Goal: Information Seeking & Learning: Learn about a topic

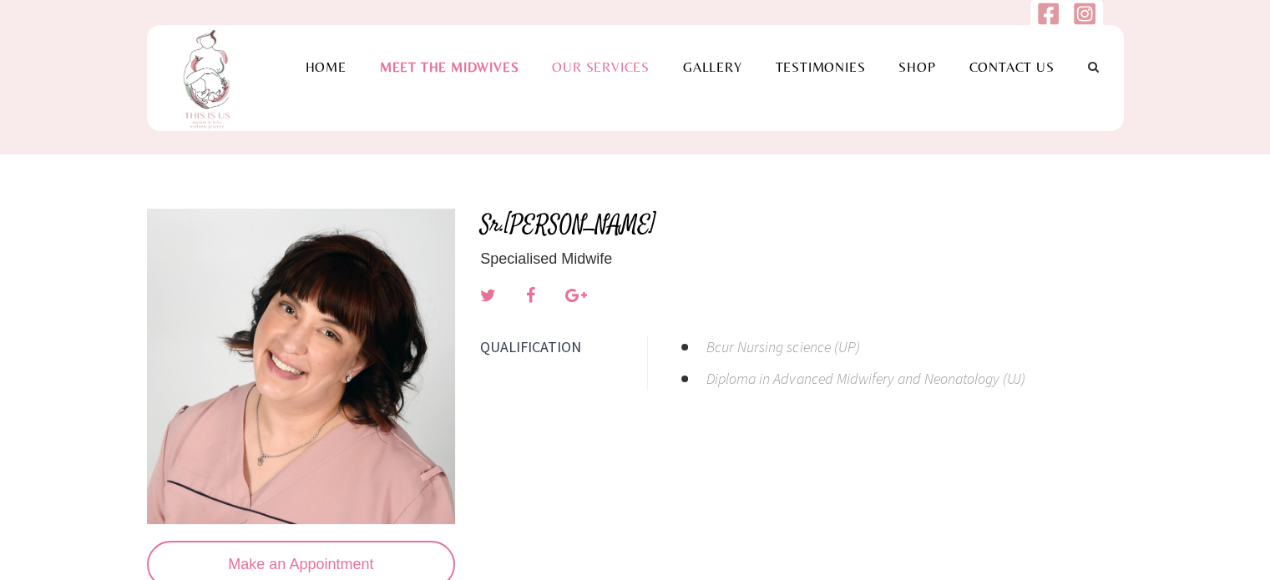
click at [571, 70] on link "Our Services" at bounding box center [600, 67] width 131 height 16
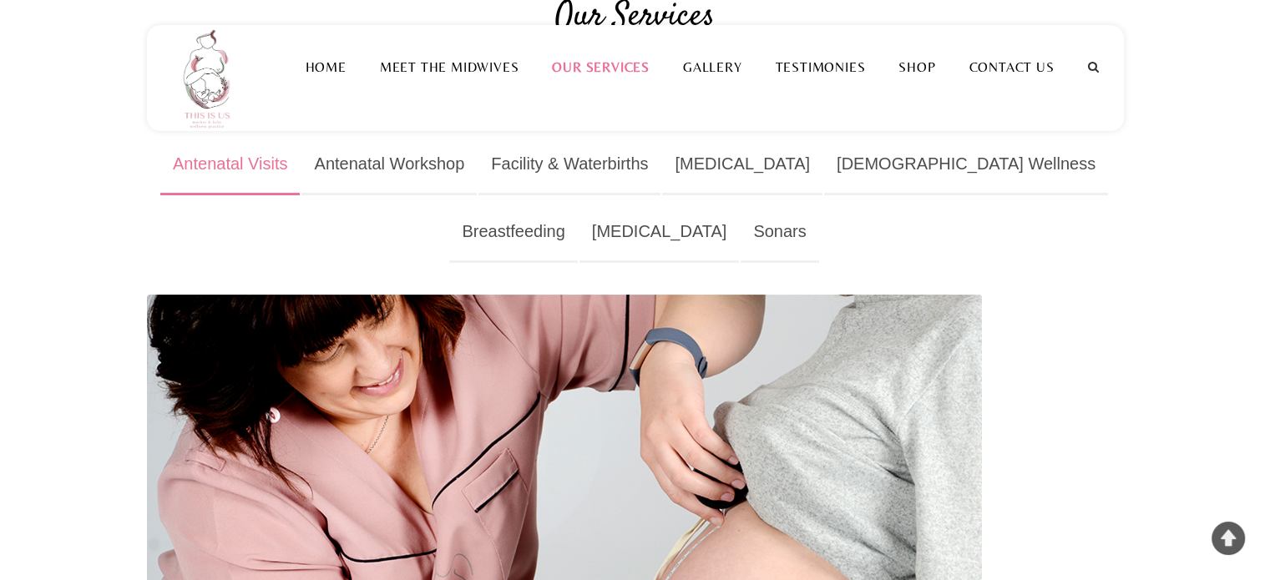
scroll to position [35, 0]
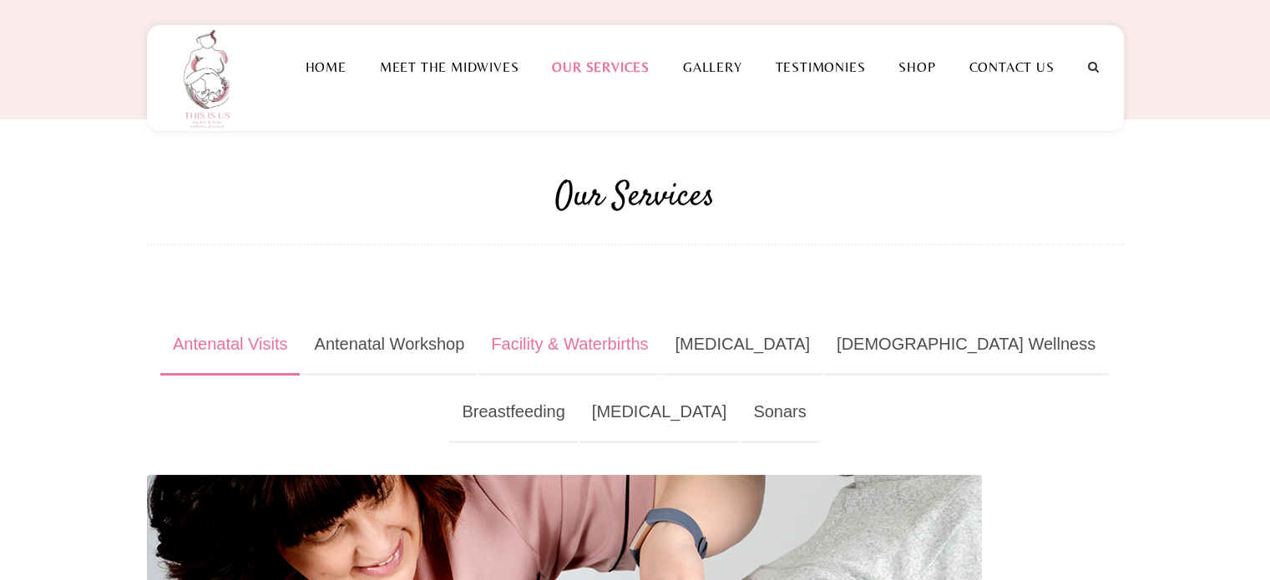
click at [563, 332] on link "Facility & Waterbirths" at bounding box center [570, 345] width 182 height 61
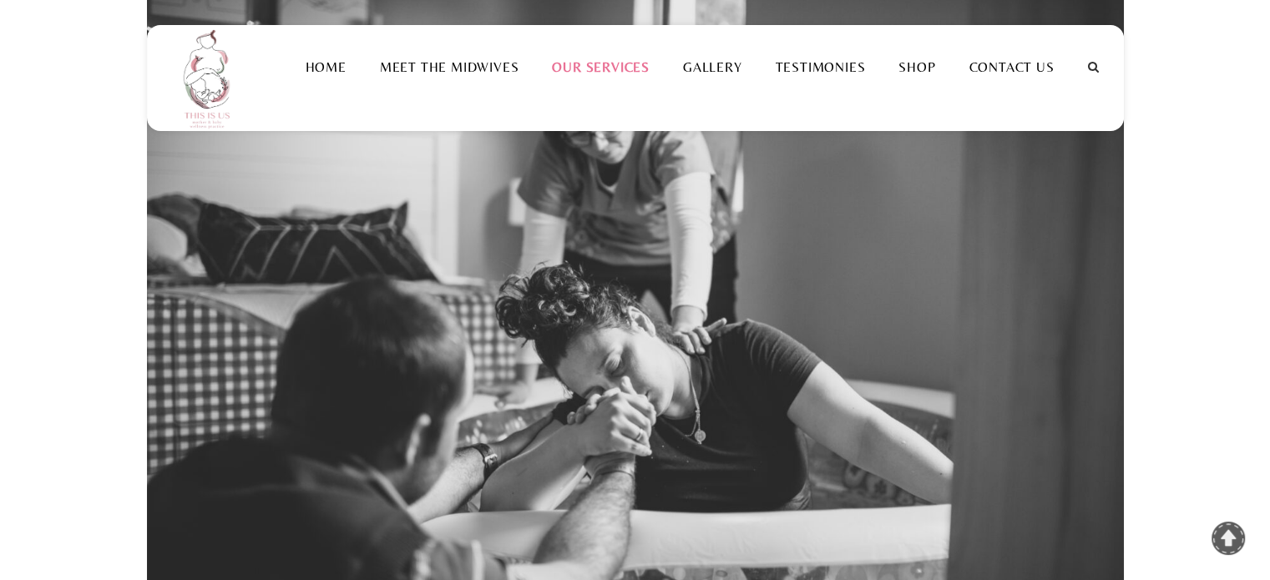
scroll to position [160, 0]
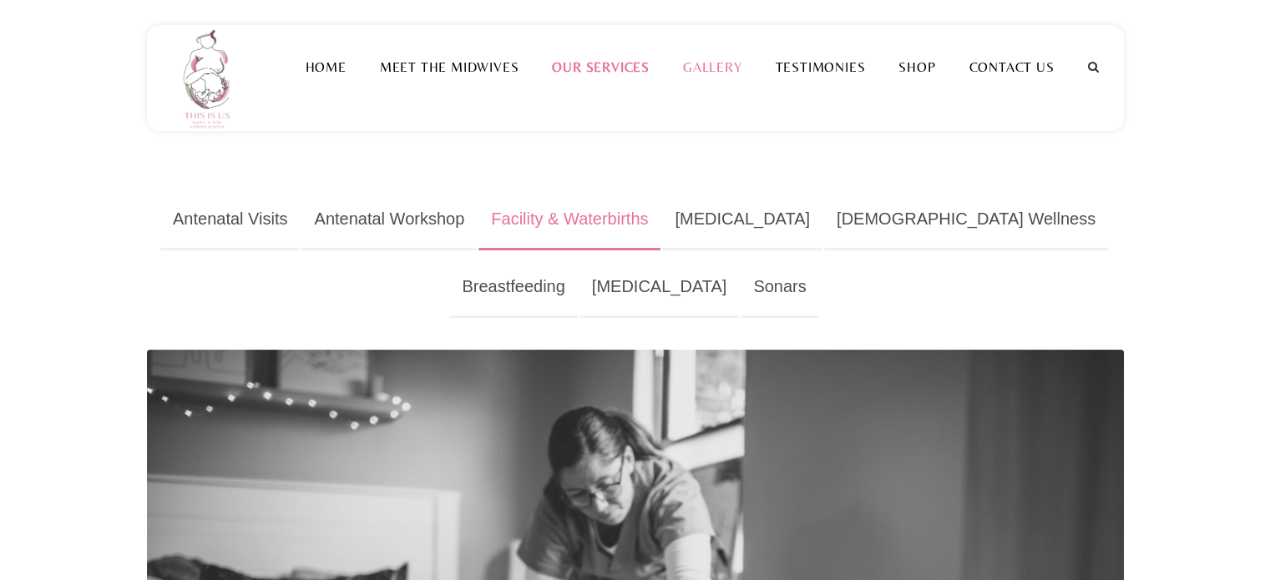
click at [708, 70] on link "Gallery" at bounding box center [712, 67] width 93 height 16
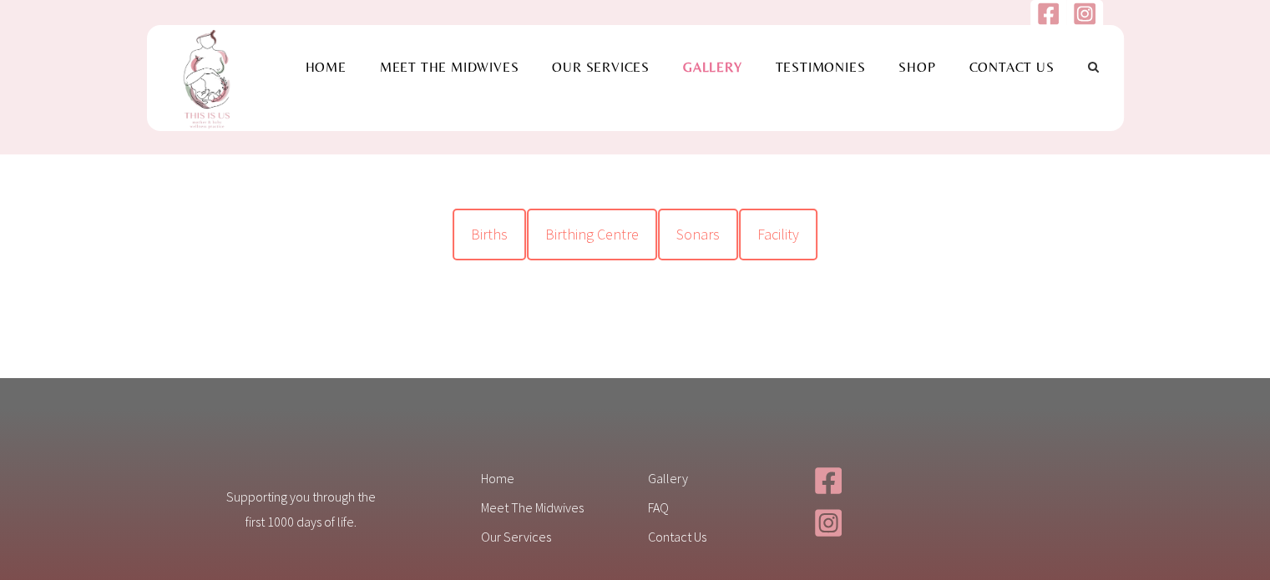
click at [500, 241] on span "Births" at bounding box center [489, 234] width 37 height 19
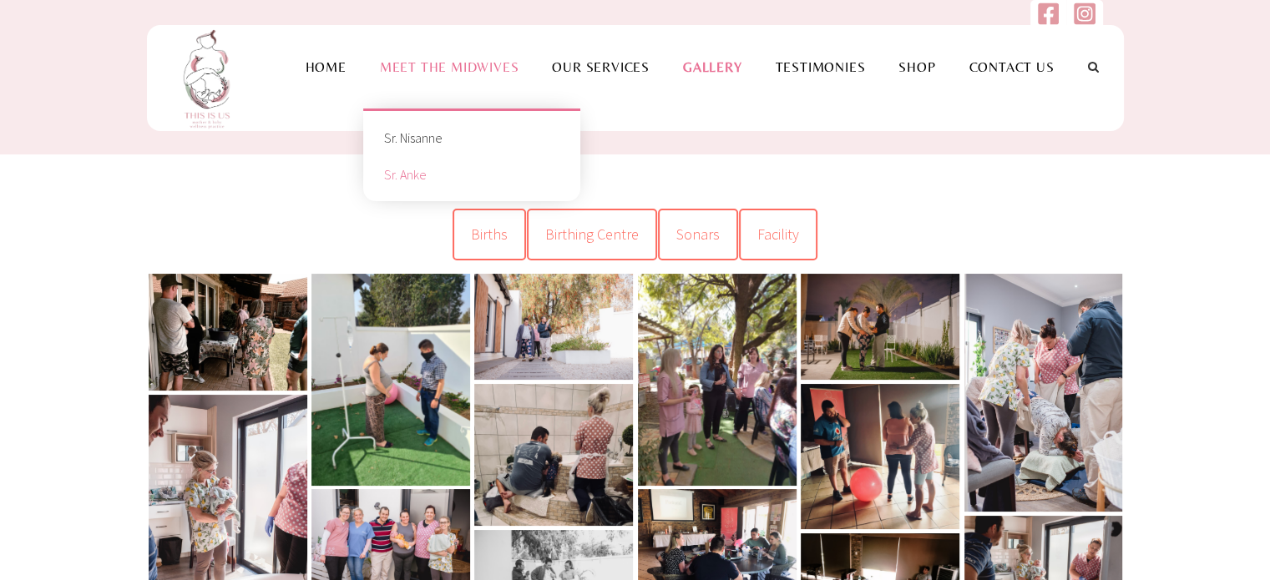
click at [423, 169] on link "Sr. Anke" at bounding box center [472, 174] width 192 height 37
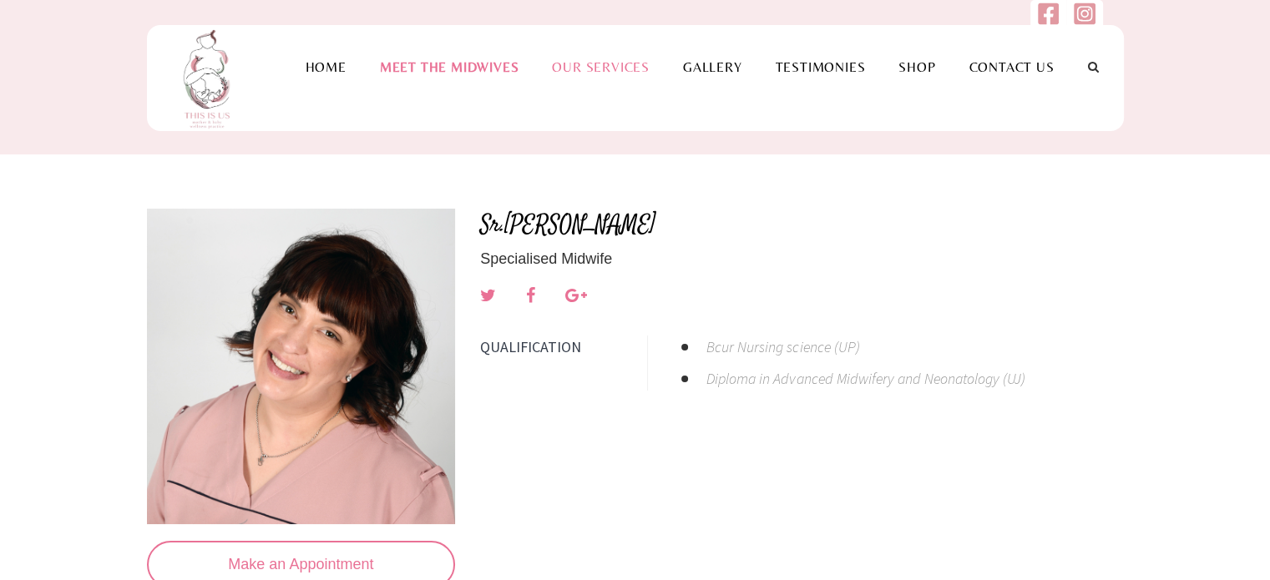
click at [601, 70] on link "Our Services" at bounding box center [600, 67] width 131 height 16
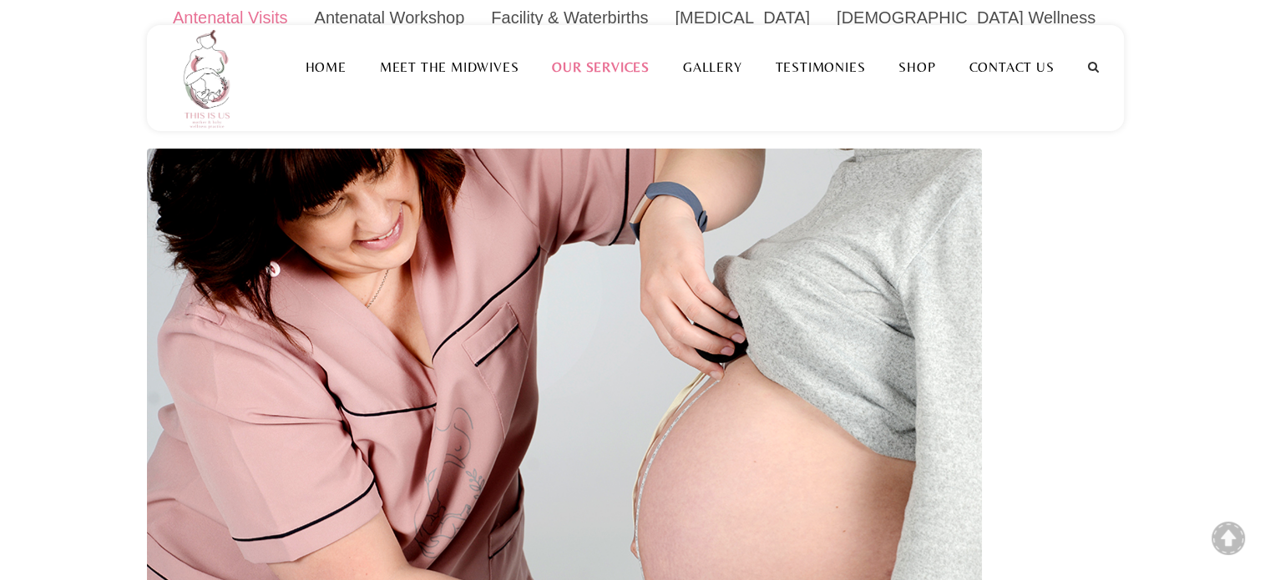
scroll to position [723, 0]
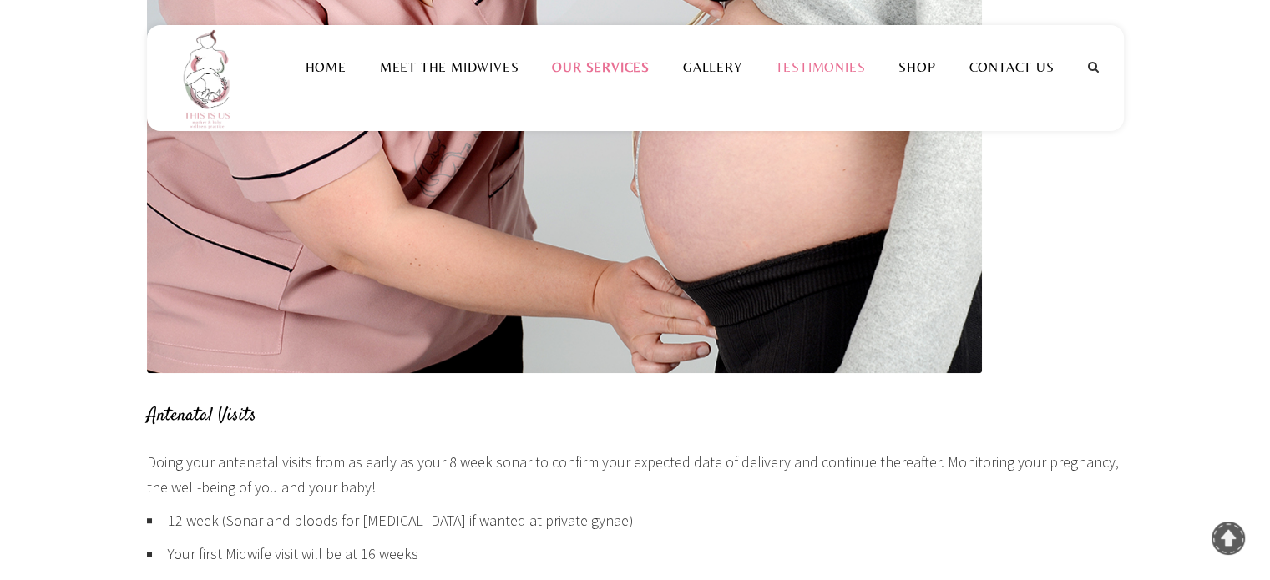
click at [793, 66] on link "Testimonies" at bounding box center [820, 67] width 124 height 16
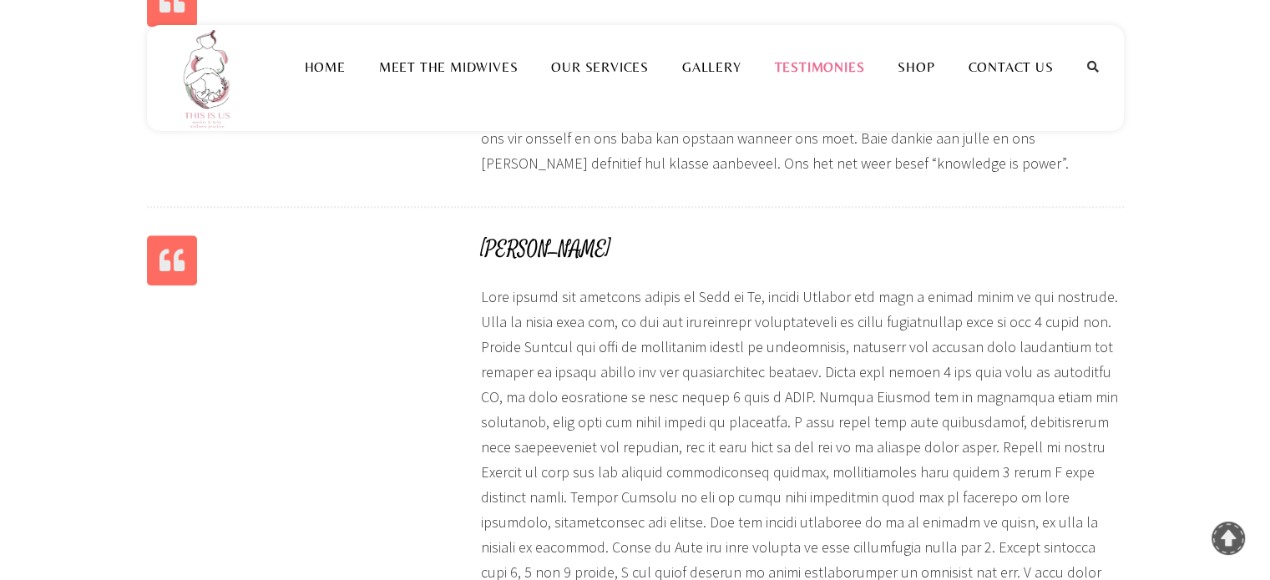
scroll to position [1447, 0]
